Goal: Task Accomplishment & Management: Manage account settings

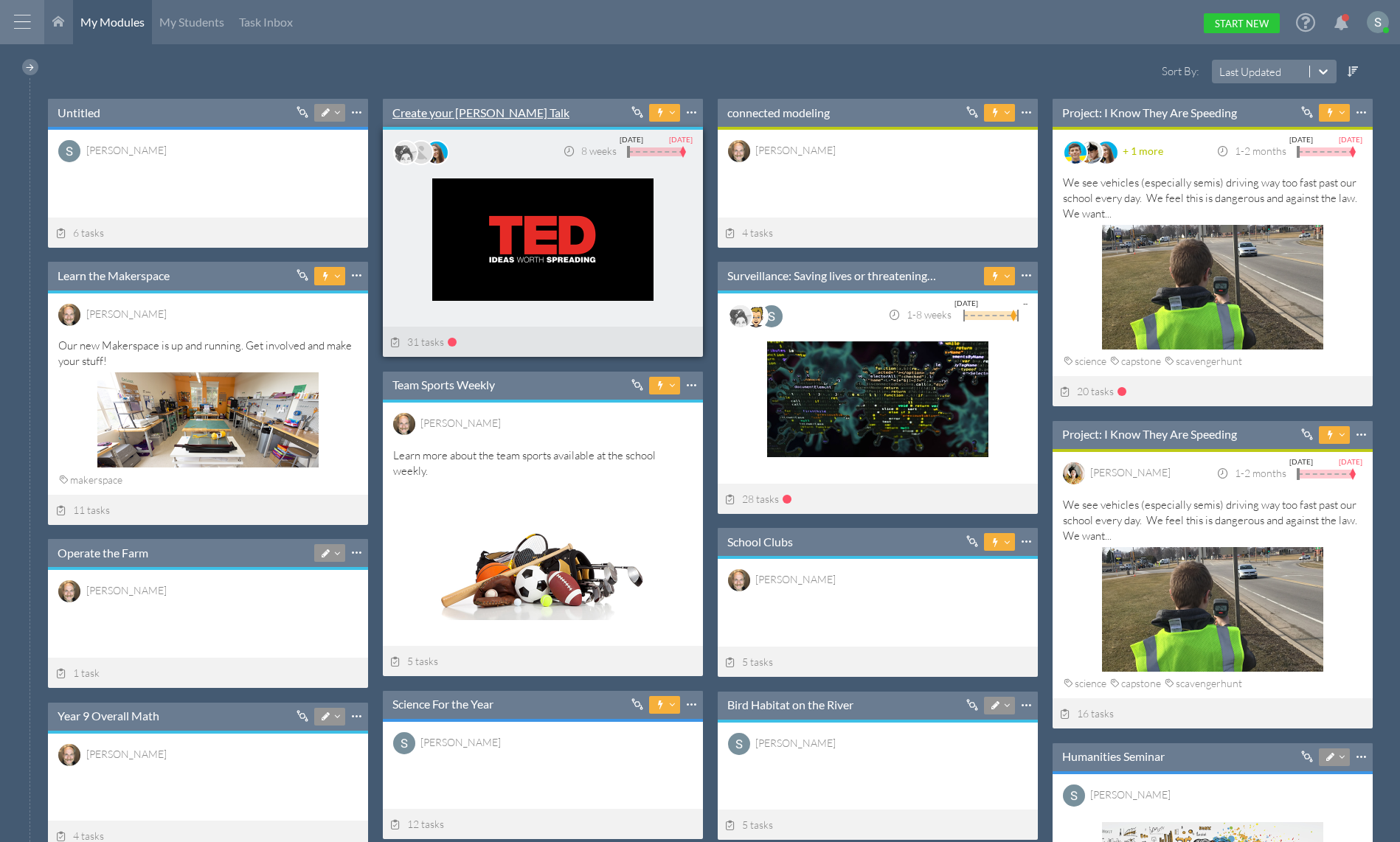
click at [428, 111] on link "Create your [PERSON_NAME] Talk" at bounding box center [480, 112] width 177 height 16
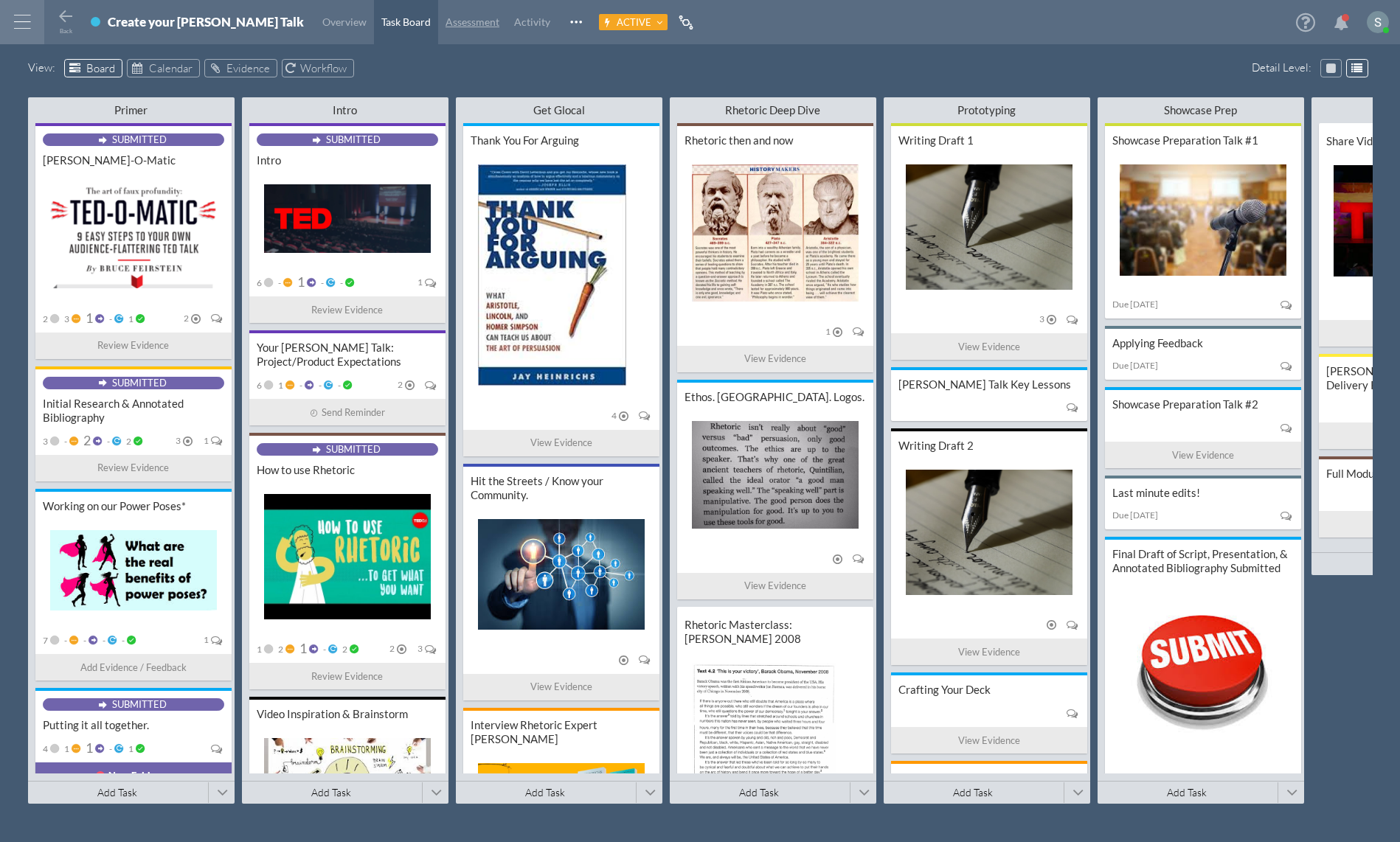
click at [438, 30] on link "Assessment" at bounding box center [472, 22] width 69 height 44
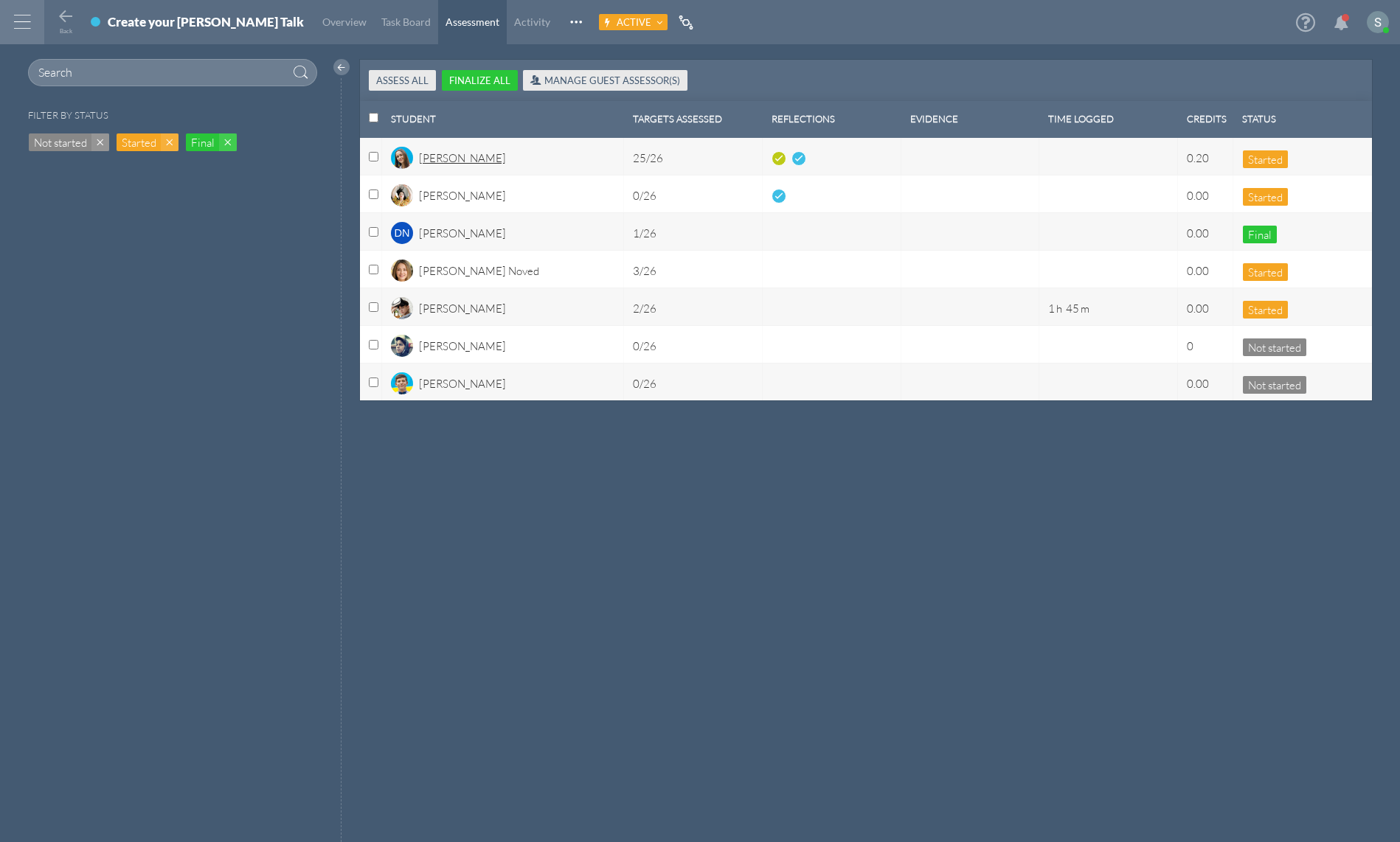
click at [445, 164] on div "[PERSON_NAME]" at bounding box center [463, 163] width 87 height 25
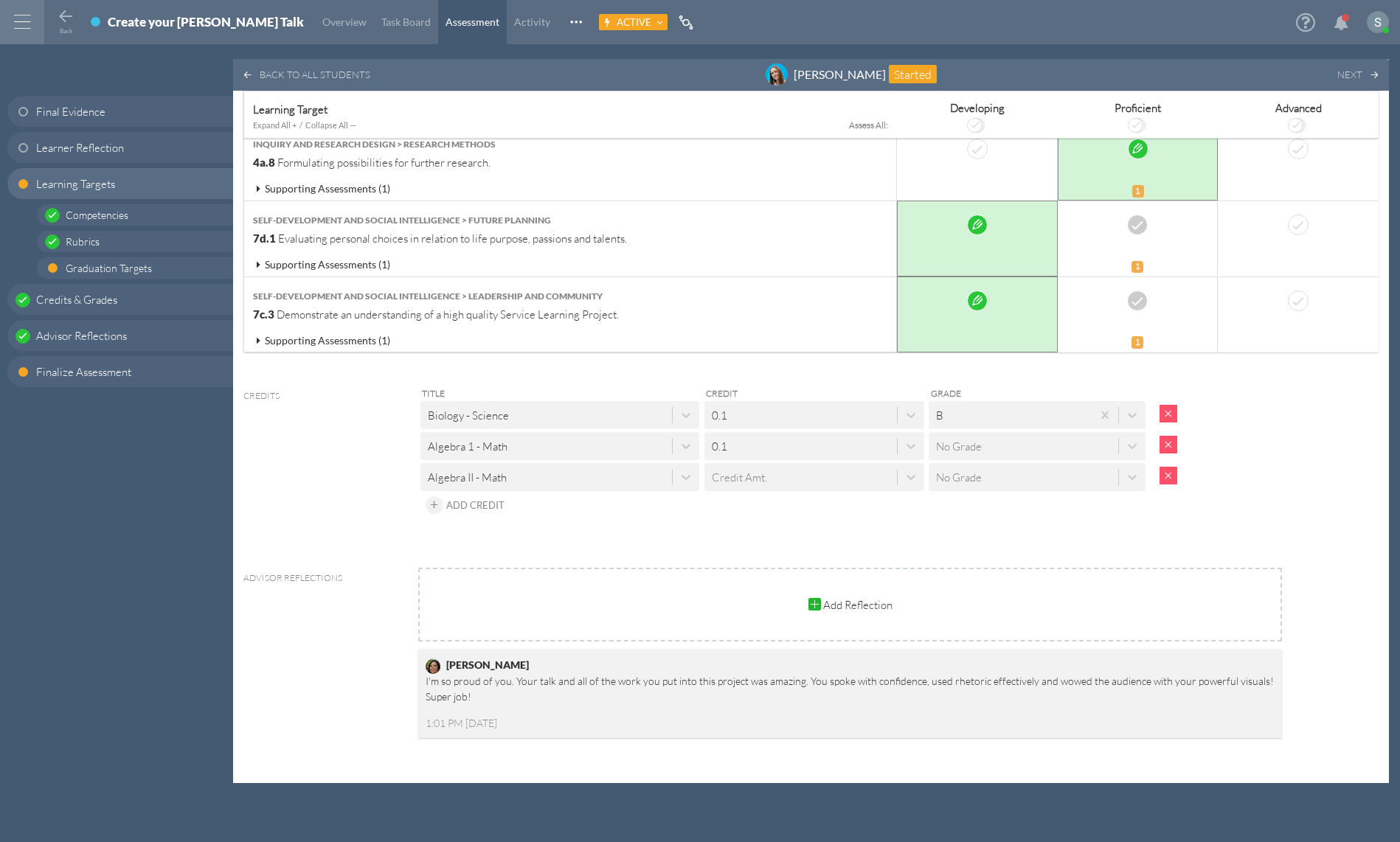
click at [747, 469] on div "Credit Amt." at bounding box center [739, 476] width 55 height 15
type input ","
type input ".27"
drag, startPoint x: 731, startPoint y: 454, endPoint x: 655, endPoint y: 434, distance: 78.6
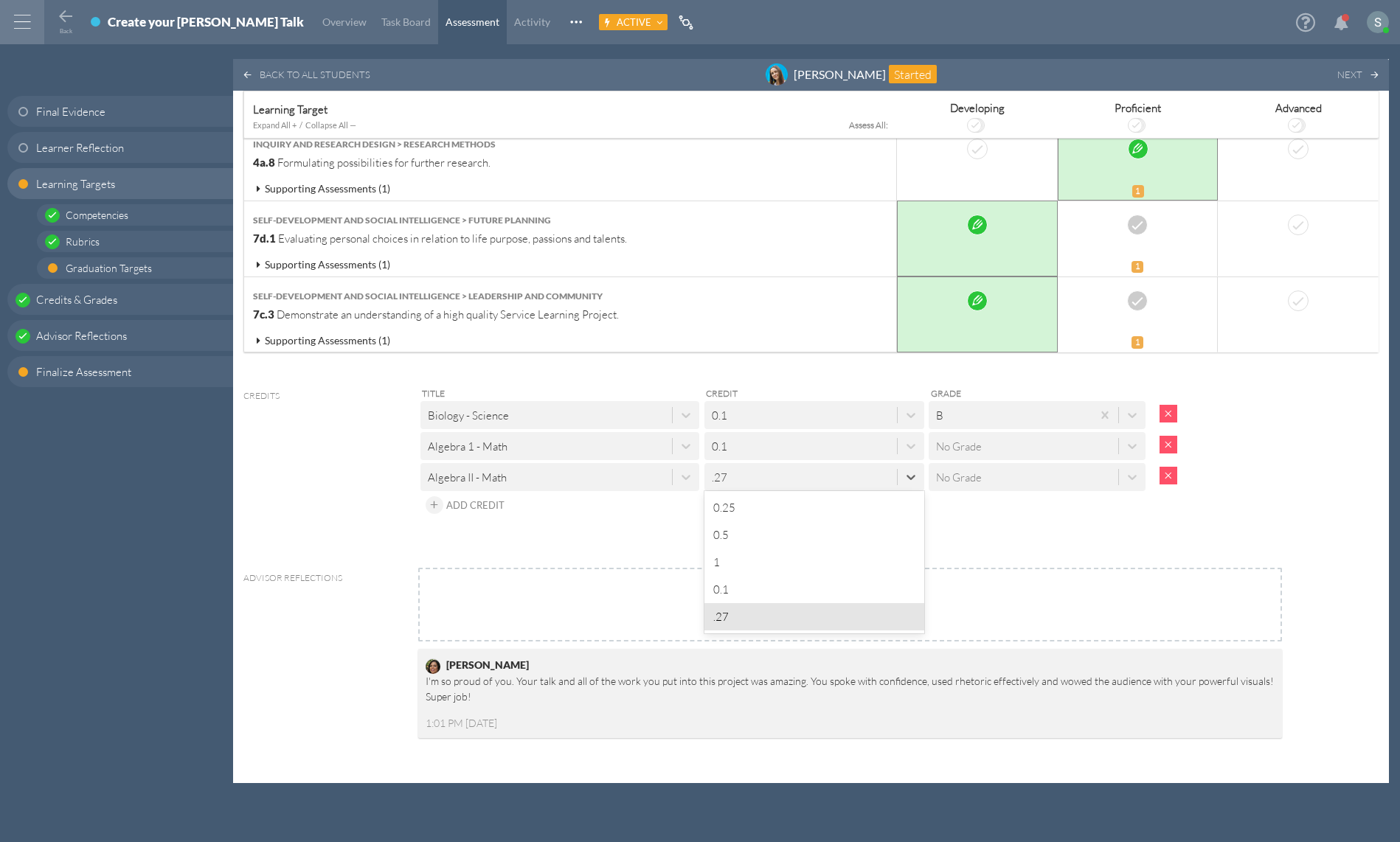
click at [649, 430] on div "Title Credit Grade Biology - Science 0.1 B Algebra 1 - Math 0.1 No Grade Algebr…" at bounding box center [850, 451] width 864 height 133
click at [731, 464] on div ".27" at bounding box center [800, 476] width 193 height 24
click at [718, 469] on div ".27" at bounding box center [719, 476] width 15 height 15
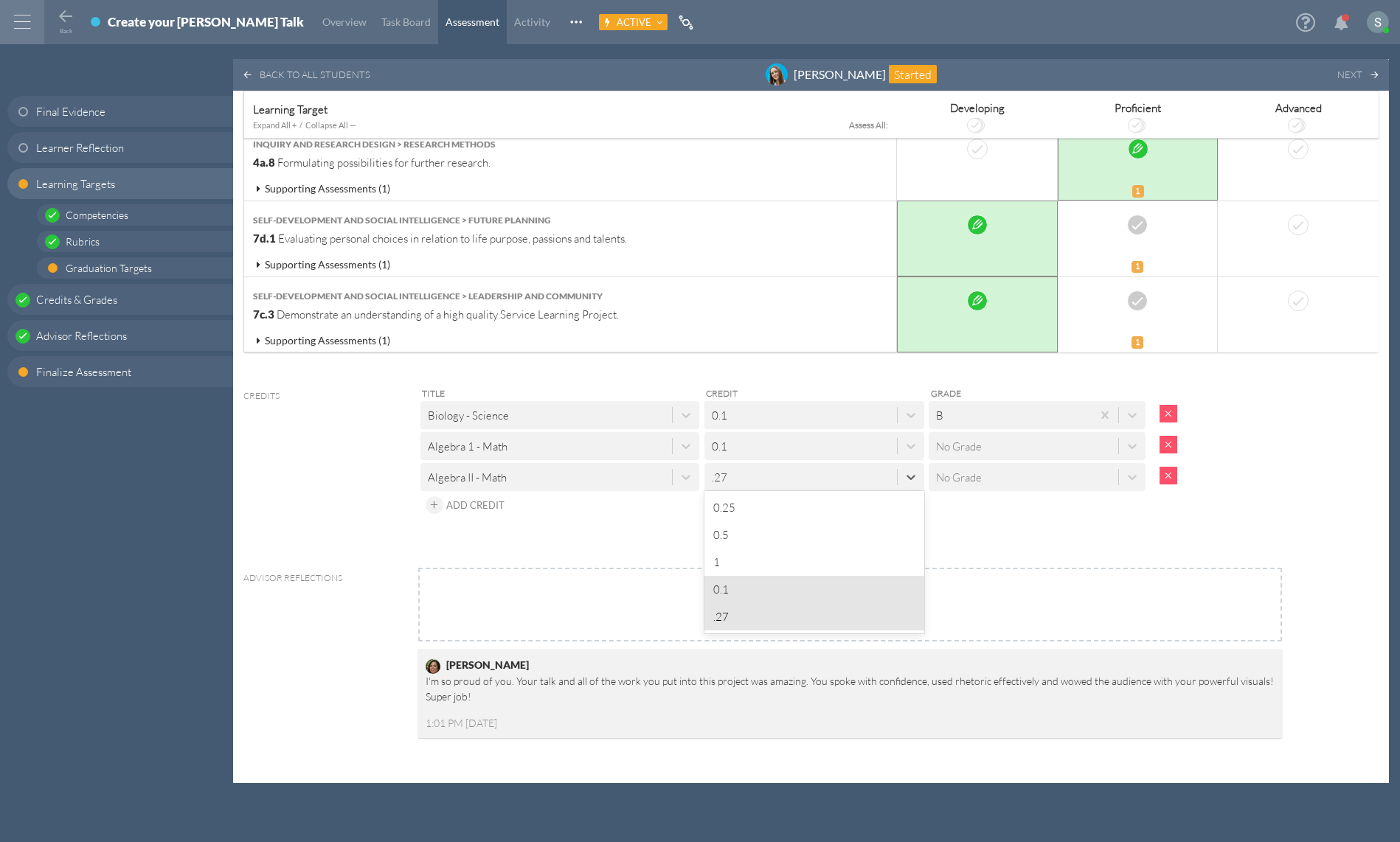
drag, startPoint x: 1042, startPoint y: 515, endPoint x: 1032, endPoint y: 505, distance: 14.1
click at [466, 499] on span "Add Credit" at bounding box center [476, 505] width 58 height 12
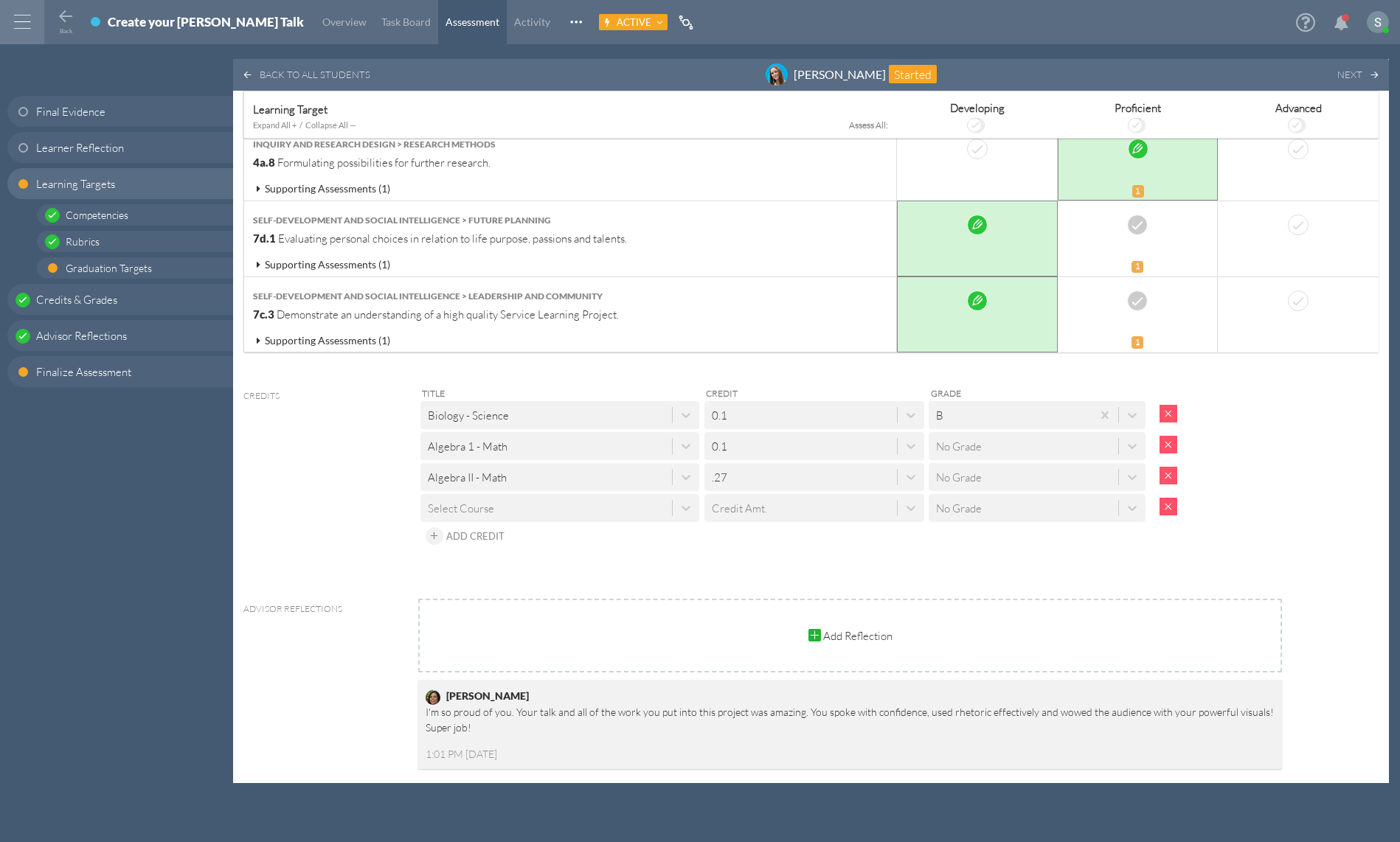
click at [500, 495] on div "Select Course" at bounding box center [545, 507] width 251 height 24
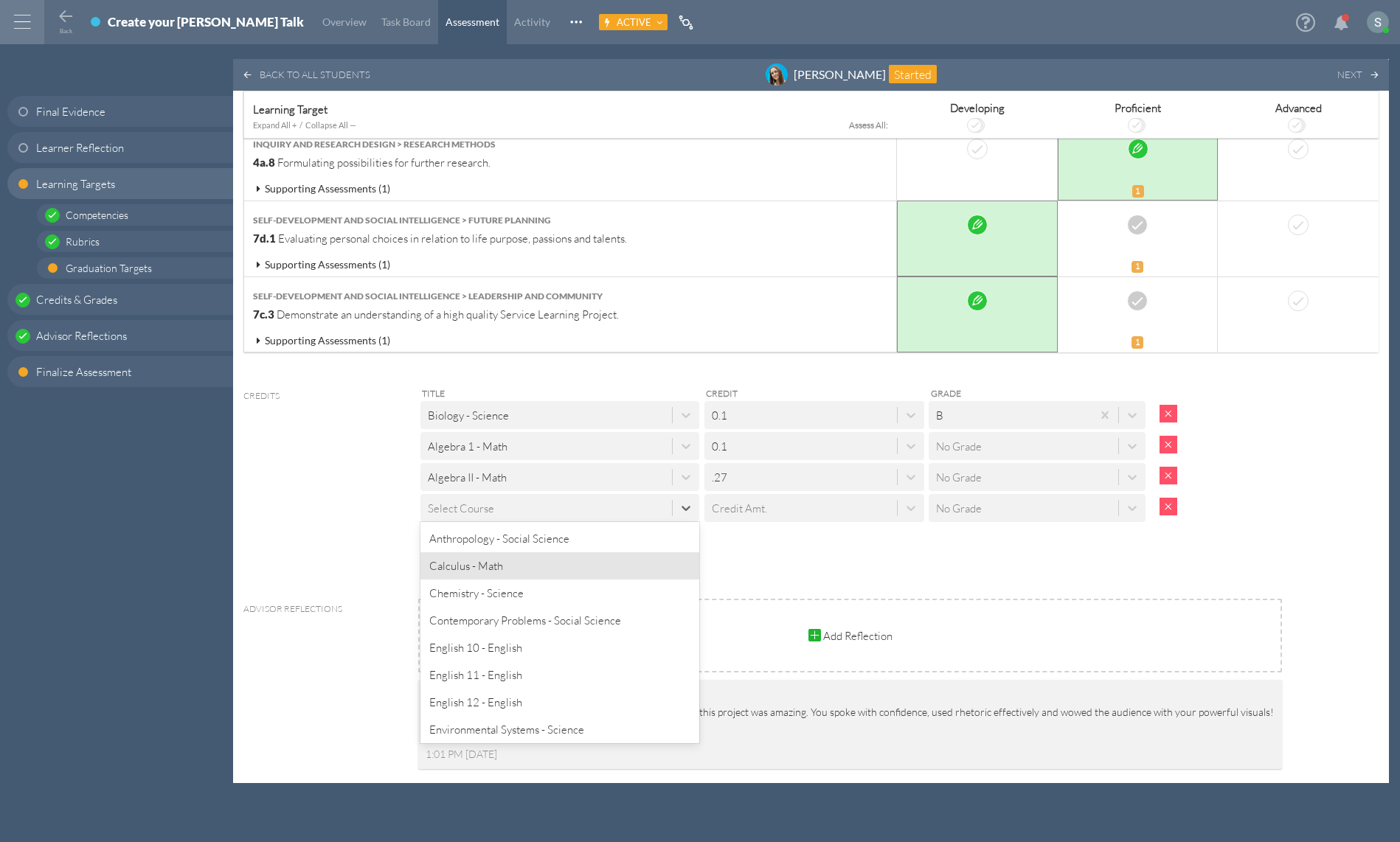
click at [501, 554] on div "Calculus - Math" at bounding box center [559, 566] width 278 height 27
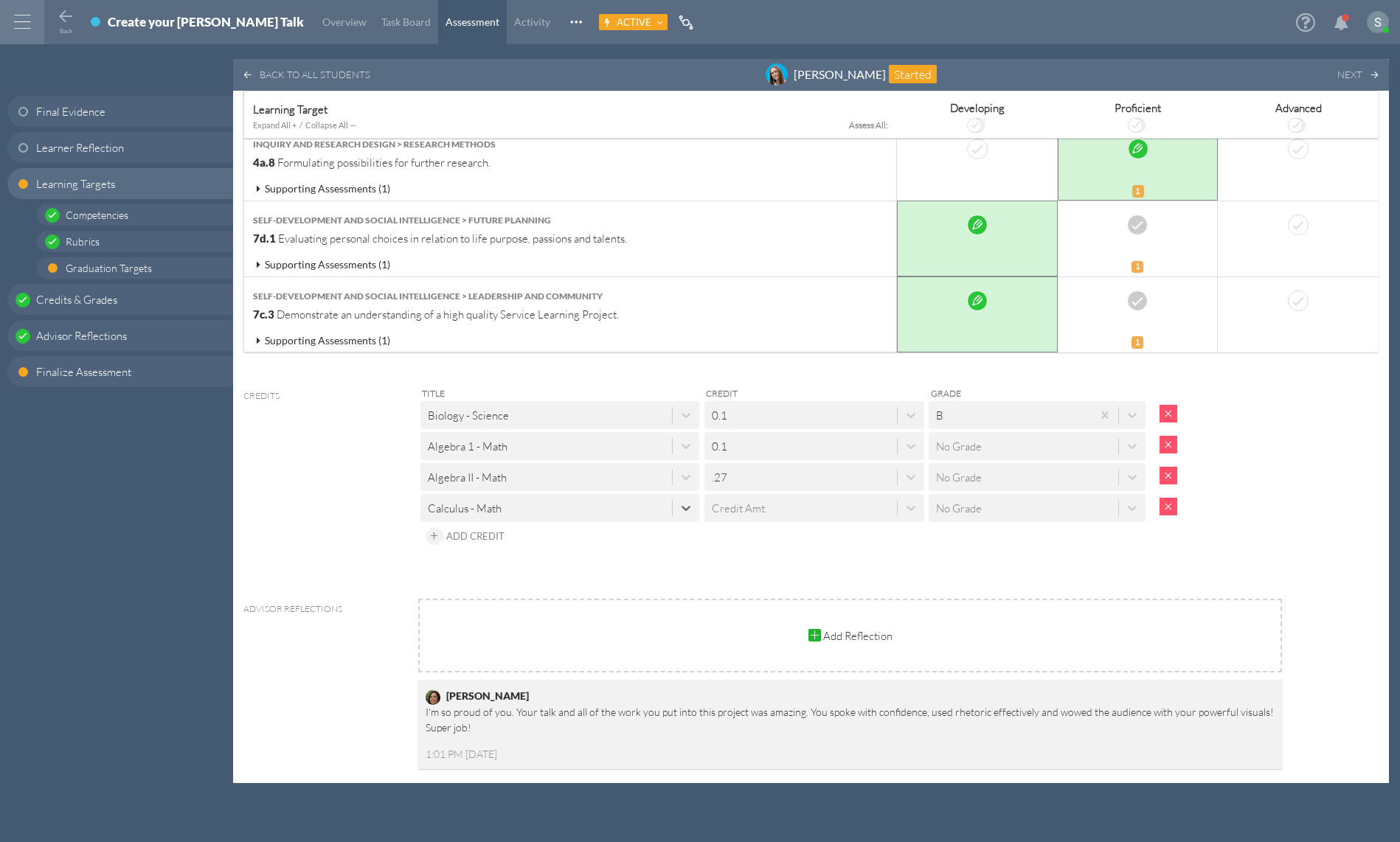
click at [765, 495] on div "Credit Amt." at bounding box center [800, 507] width 193 height 24
type input ".67"
click at [789, 525] on div "Create ".67"" at bounding box center [814, 538] width 220 height 27
click at [968, 524] on div "Title Credit Grade Biology - Science 0.1 B Algebra 1 - Math 0.1 No Grade Algebr…" at bounding box center [850, 467] width 864 height 164
click at [438, 29] on link "Assessment" at bounding box center [472, 22] width 69 height 44
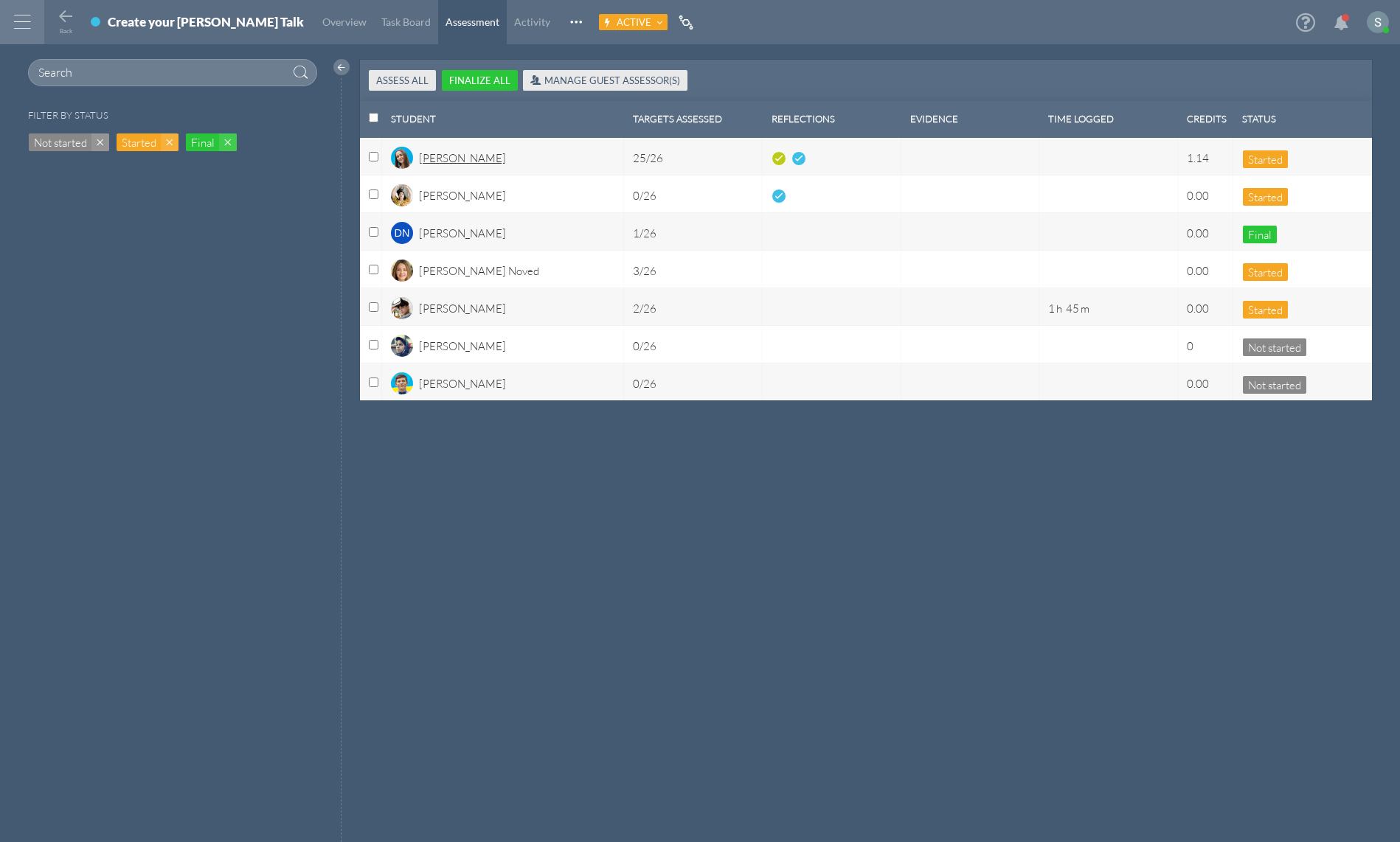
click at [440, 160] on div "[PERSON_NAME]" at bounding box center [463, 163] width 87 height 25
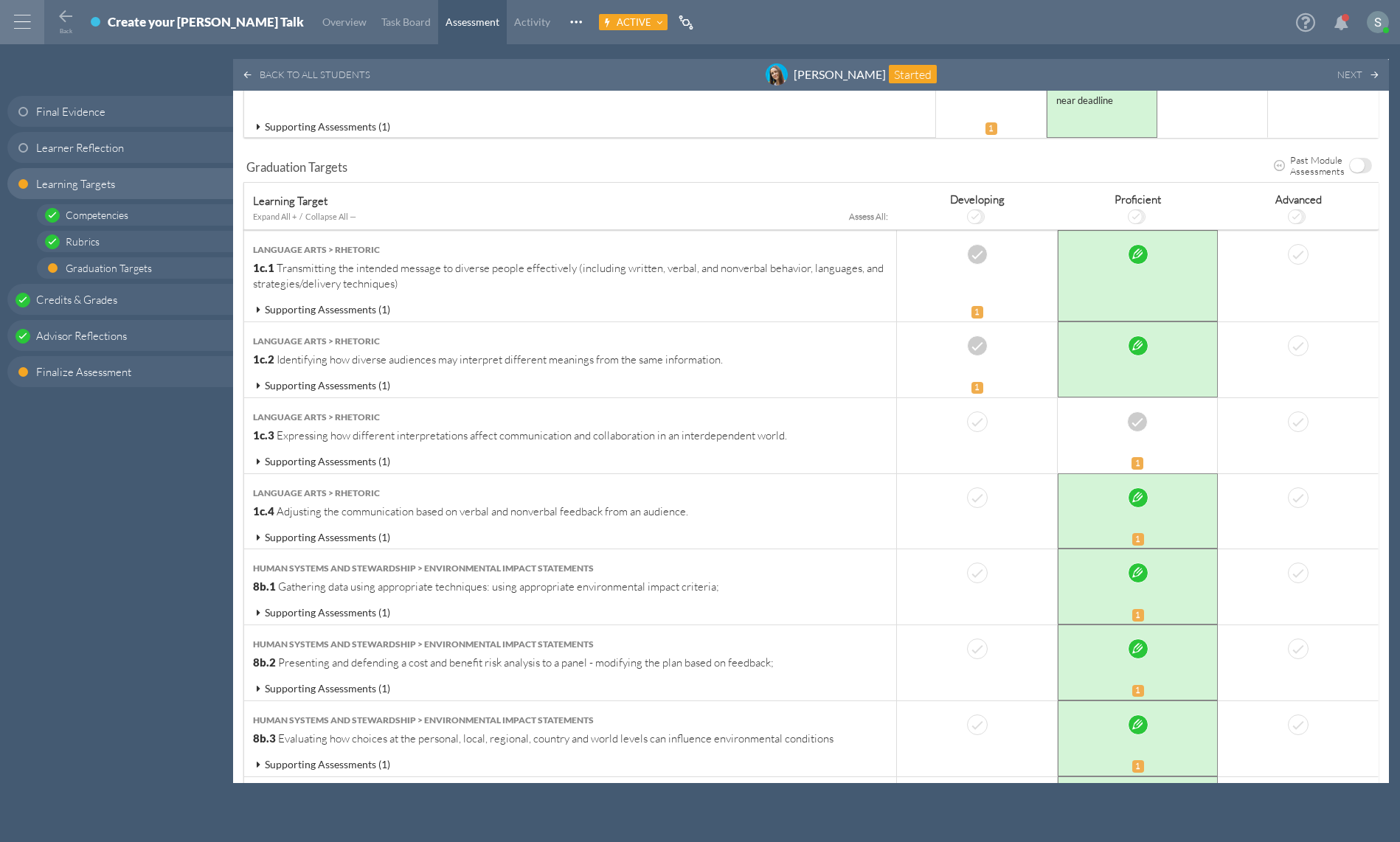
scroll to position [1893, 0]
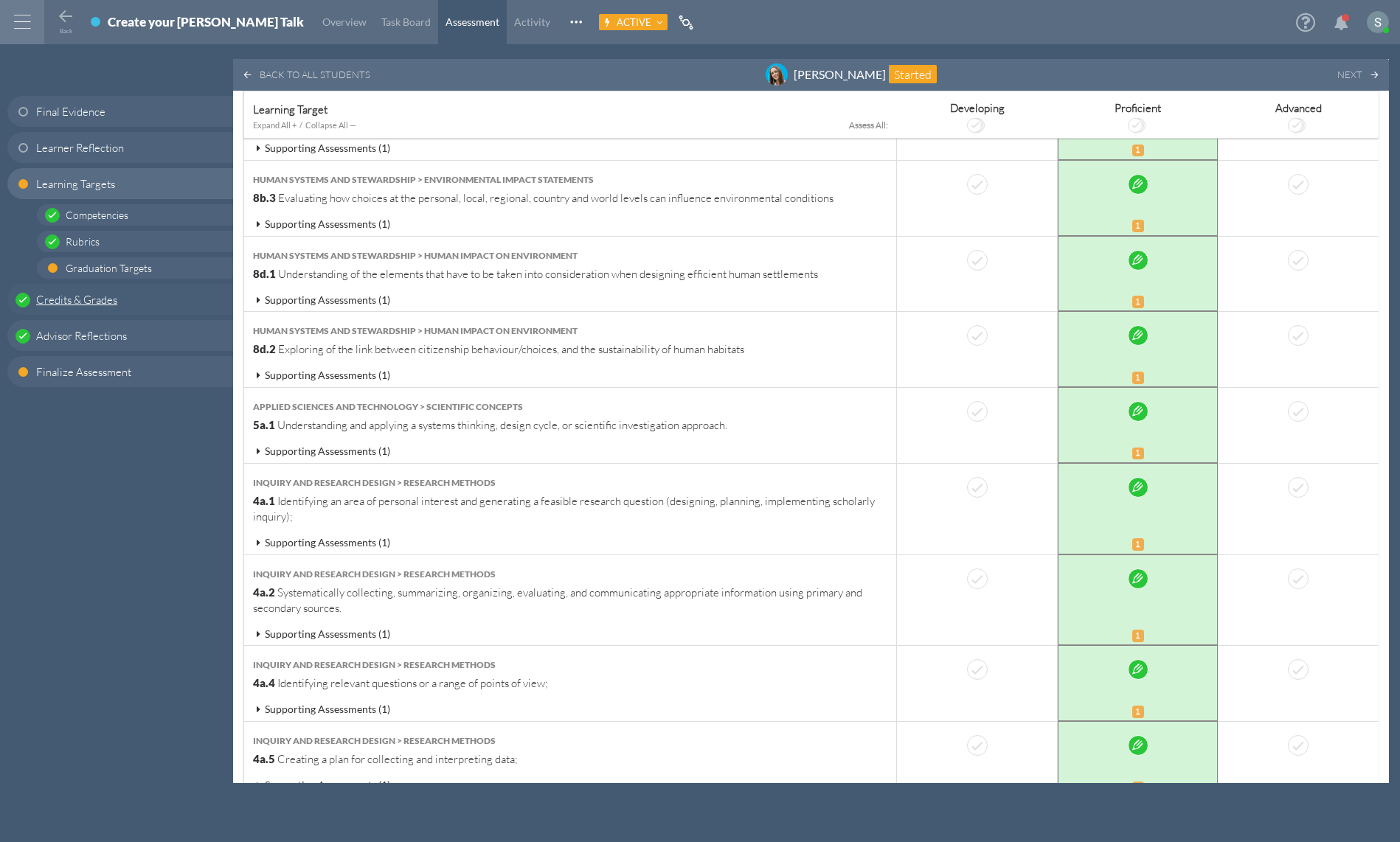
click at [104, 293] on span "Credits & Grades" at bounding box center [76, 300] width 81 height 15
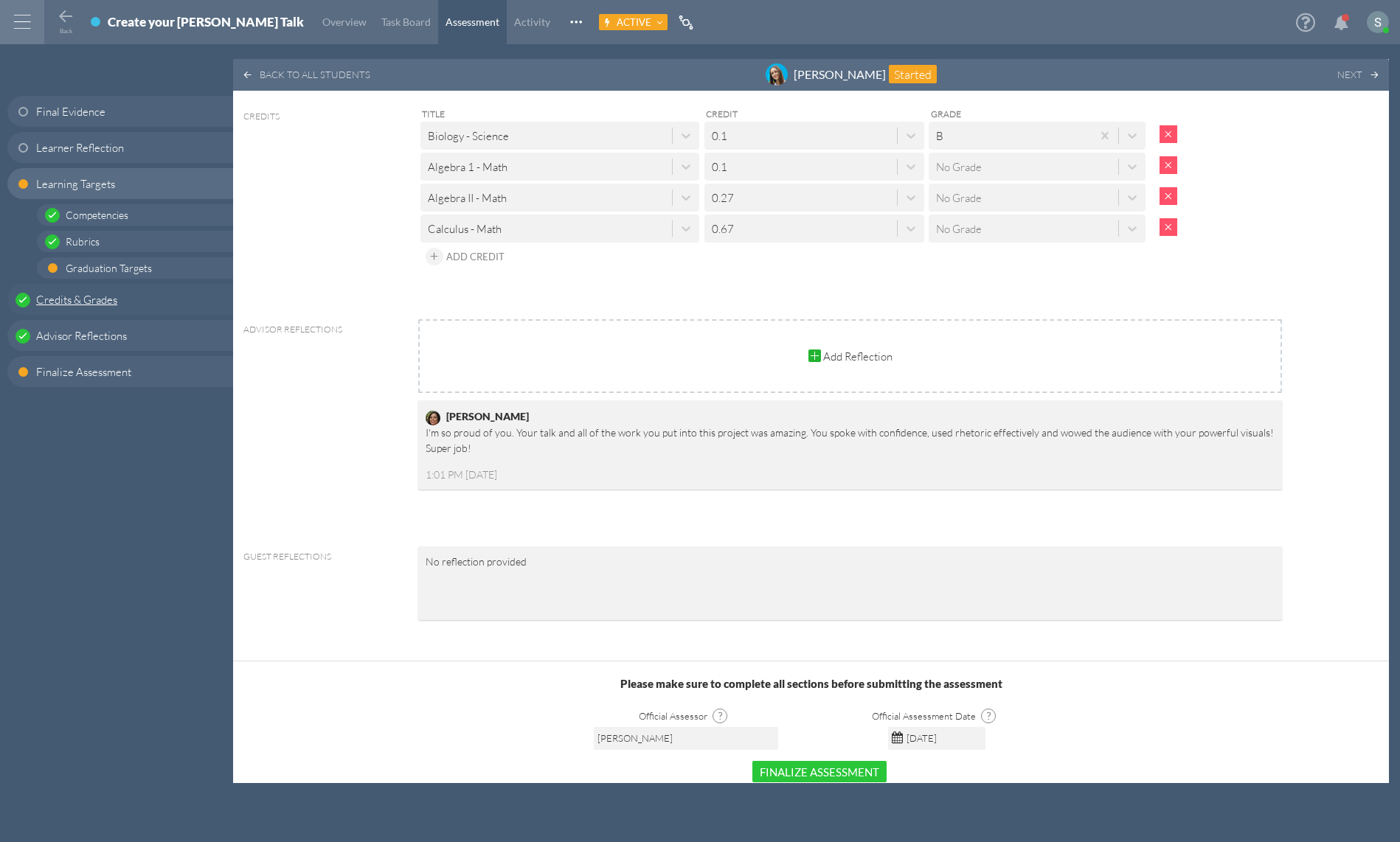
scroll to position [2996, 0]
